Goal: Task Accomplishment & Management: Manage account settings

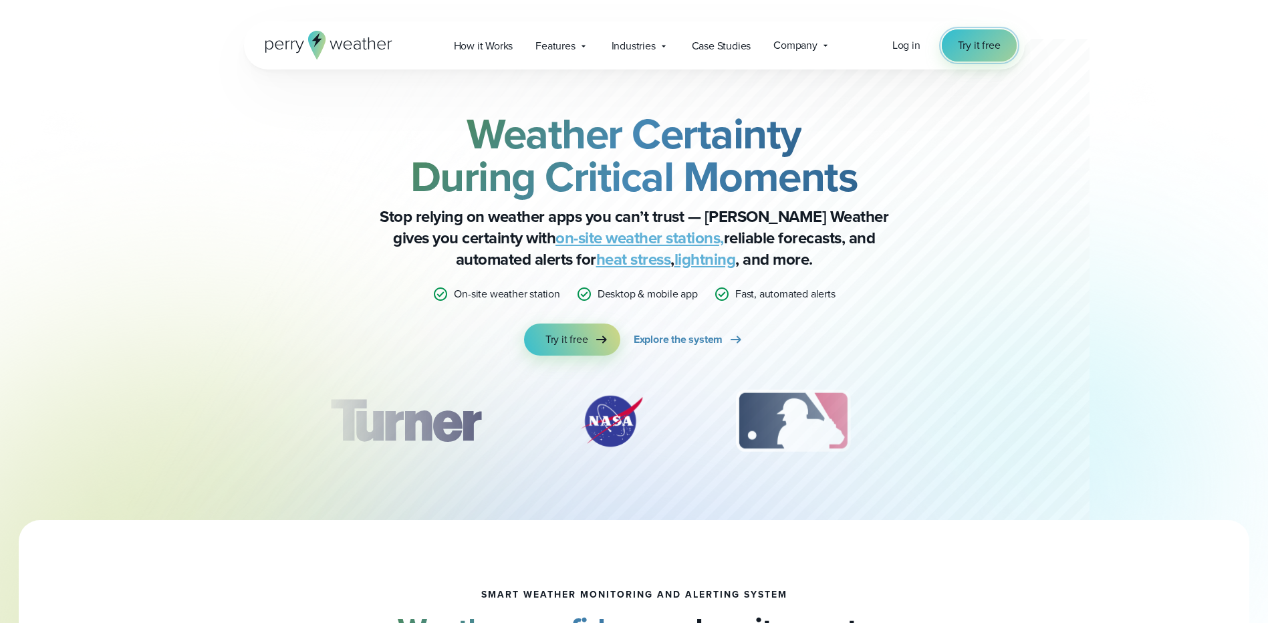
click at [980, 36] on link "Try it free" at bounding box center [979, 45] width 75 height 32
click at [555, 326] on link "Try it free" at bounding box center [572, 339] width 96 height 32
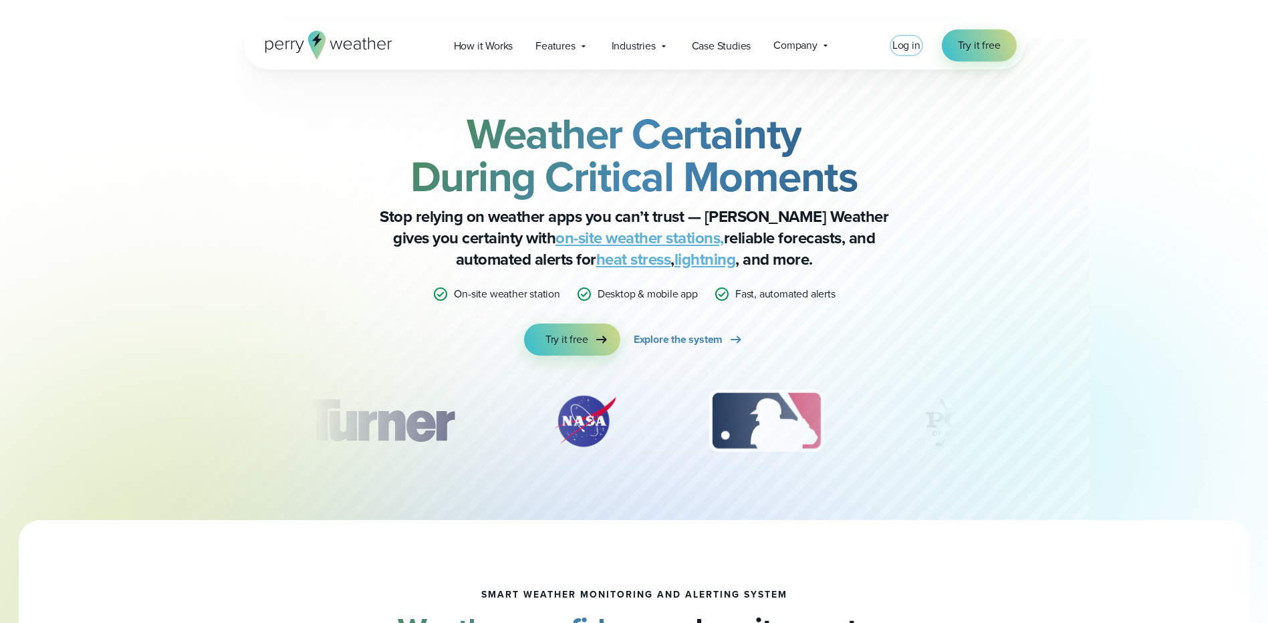
click at [906, 45] on span "Log in" at bounding box center [906, 44] width 28 height 15
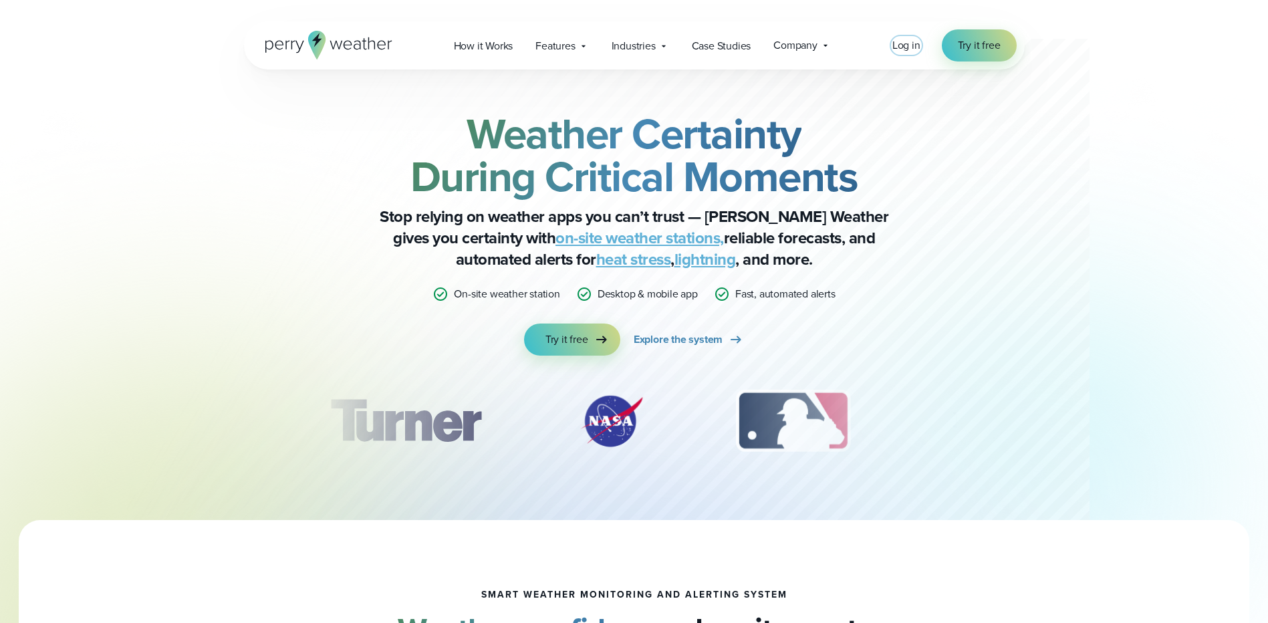
click at [908, 46] on span "Log in" at bounding box center [906, 44] width 28 height 15
